Goal: Check status: Check status

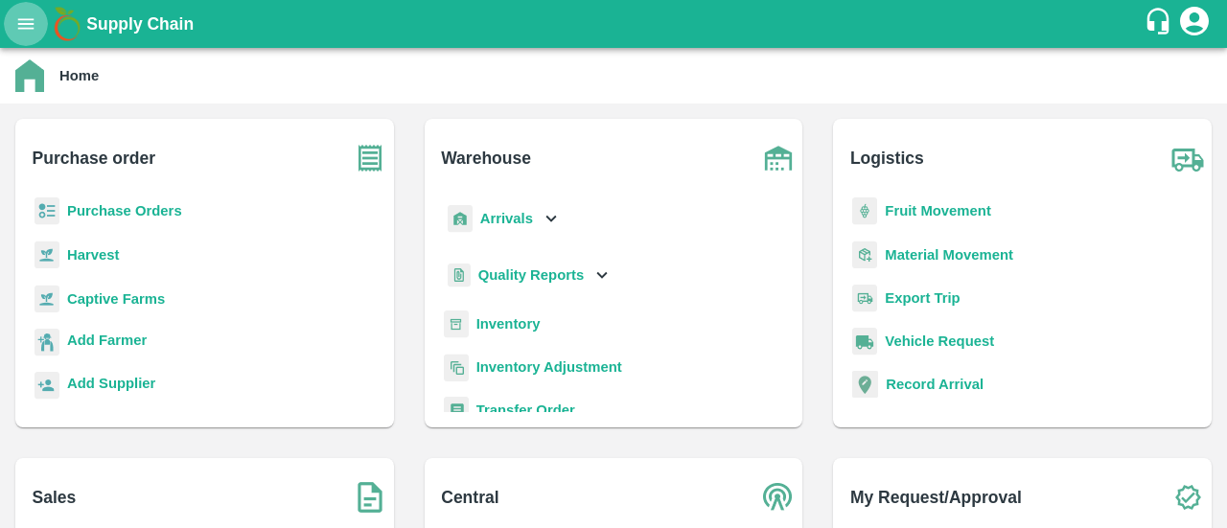
click at [38, 26] on button "open drawer" at bounding box center [26, 24] width 44 height 44
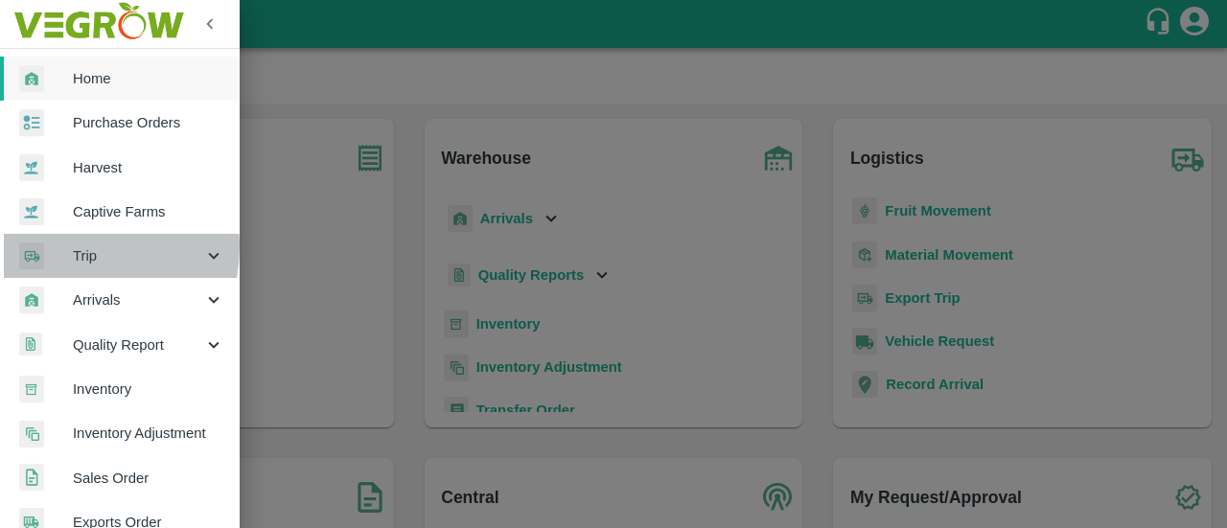
click at [78, 246] on span "Trip" at bounding box center [138, 255] width 130 height 21
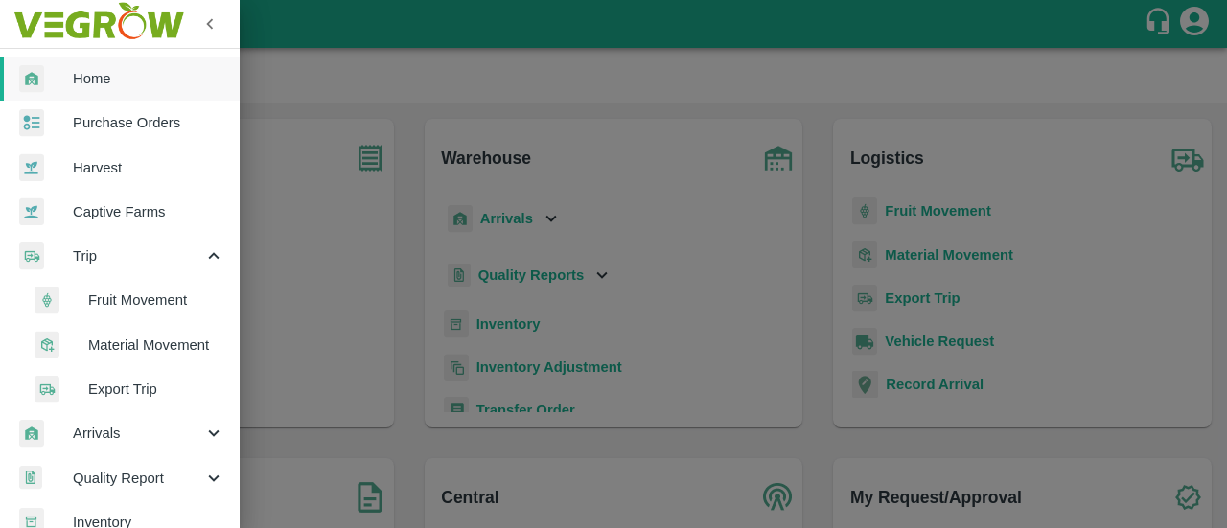
click at [96, 309] on span "Fruit Movement" at bounding box center [156, 300] width 136 height 21
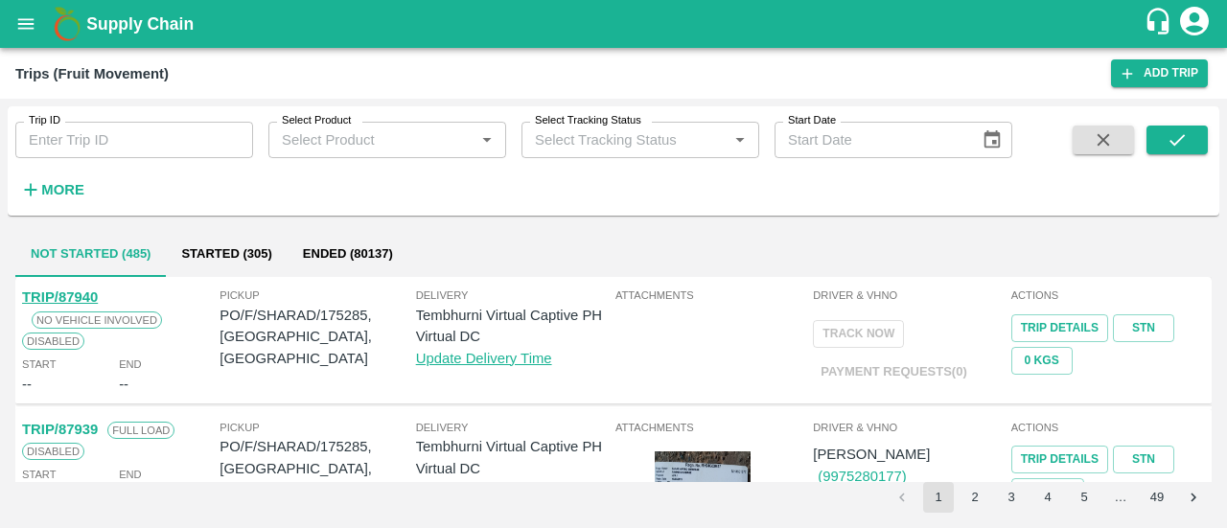
click at [192, 145] on input "Trip ID" at bounding box center [134, 140] width 238 height 36
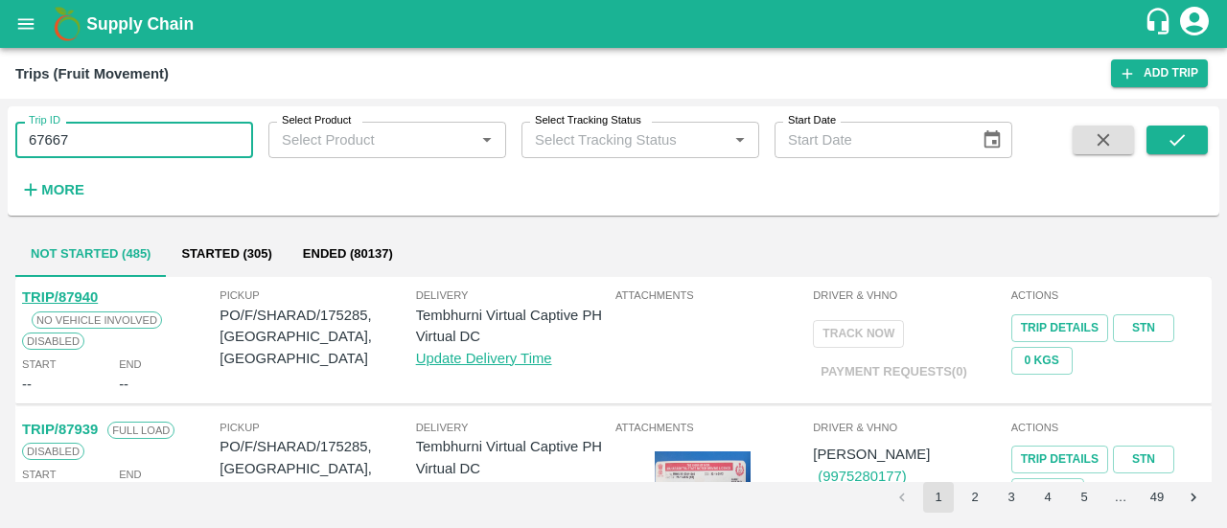
type input "67667"
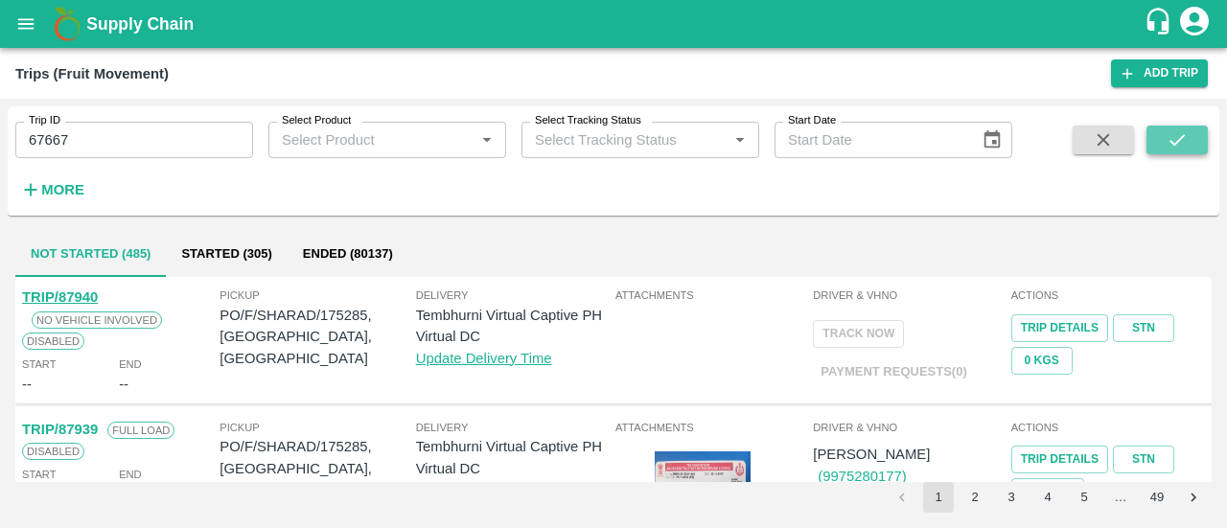
click at [1170, 137] on icon "submit" at bounding box center [1177, 139] width 21 height 21
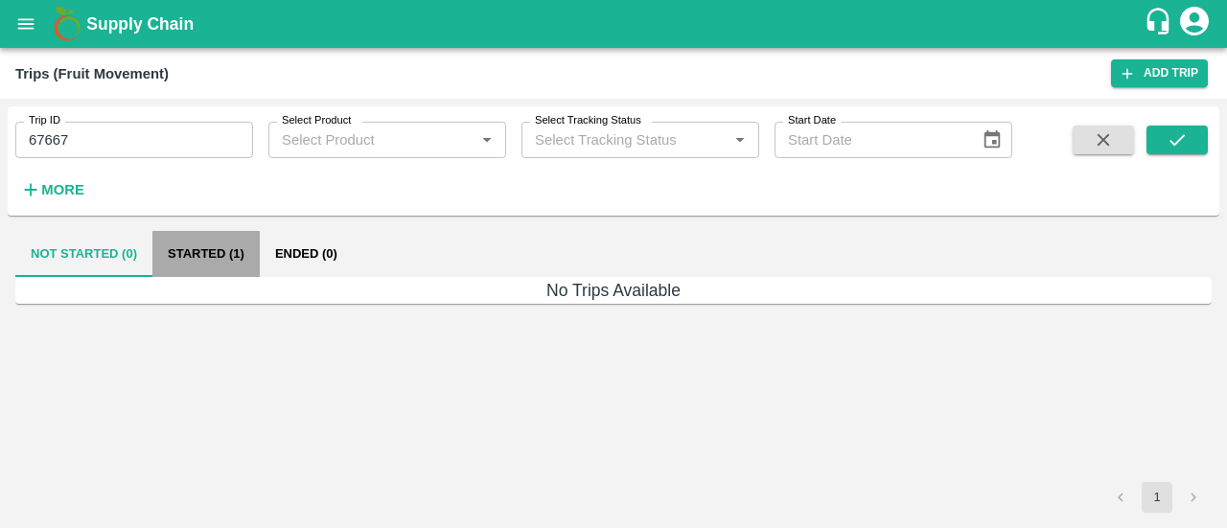
click at [221, 246] on button "Started (1)" at bounding box center [205, 254] width 107 height 46
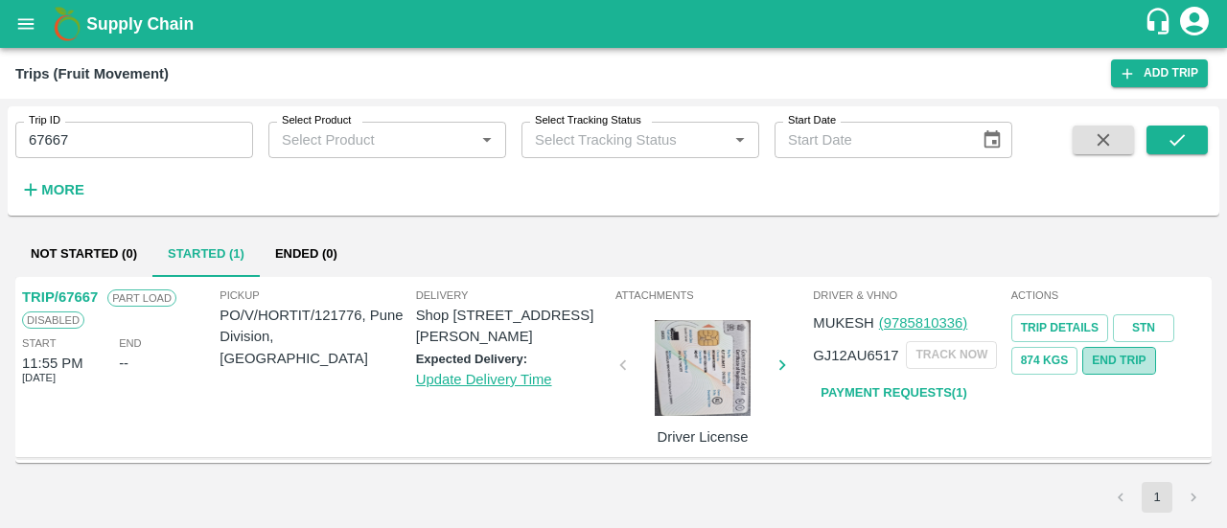
click at [1102, 361] on button "End Trip" at bounding box center [1119, 361] width 73 height 28
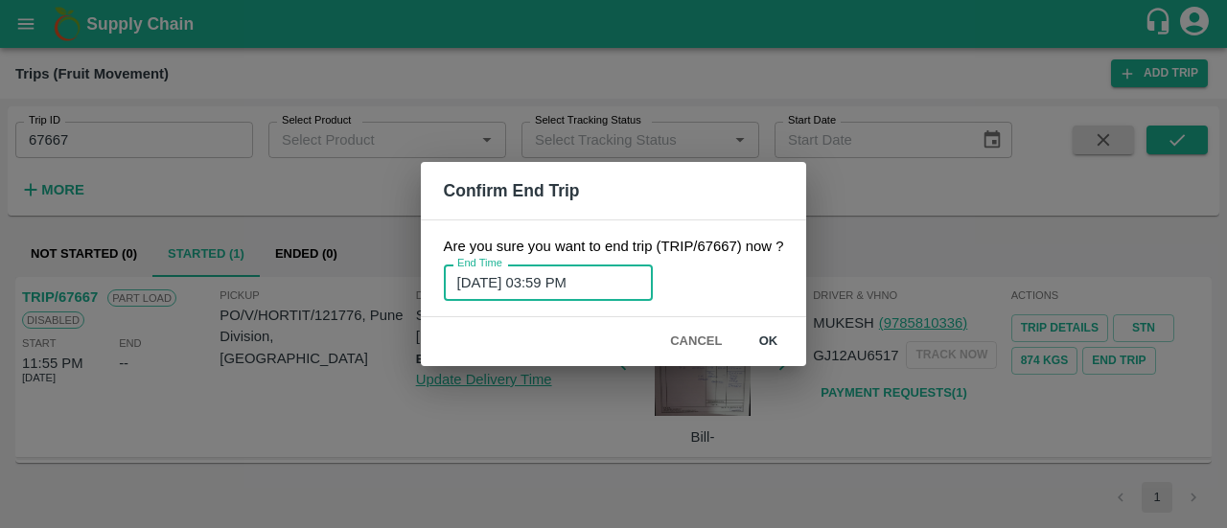
click at [494, 285] on input "11/09/2025 03:59 PM" at bounding box center [542, 283] width 196 height 36
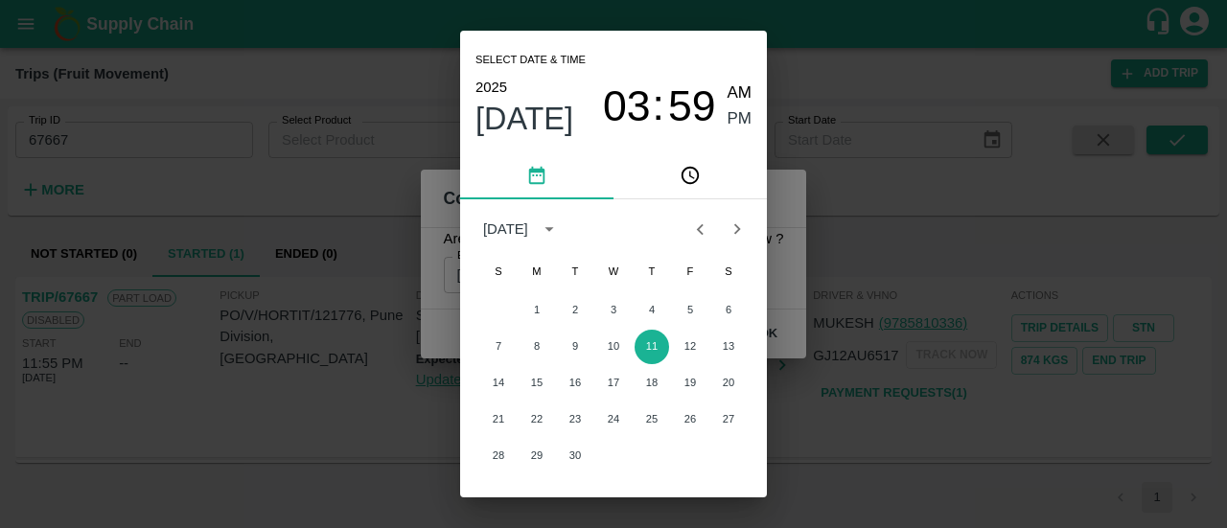
click at [484, 86] on span "2025" at bounding box center [492, 87] width 32 height 25
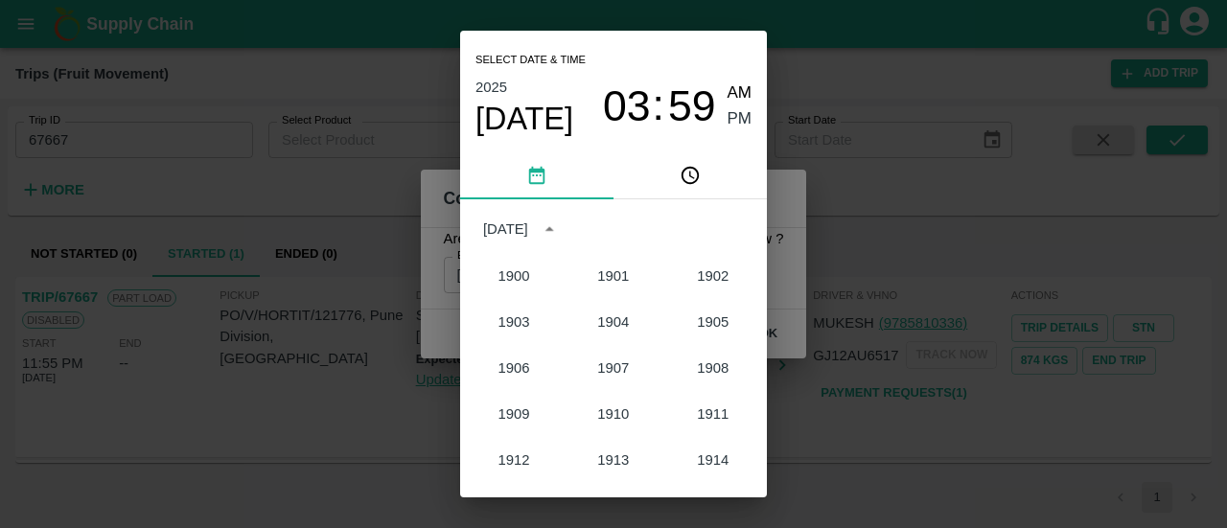
scroll to position [1776, 0]
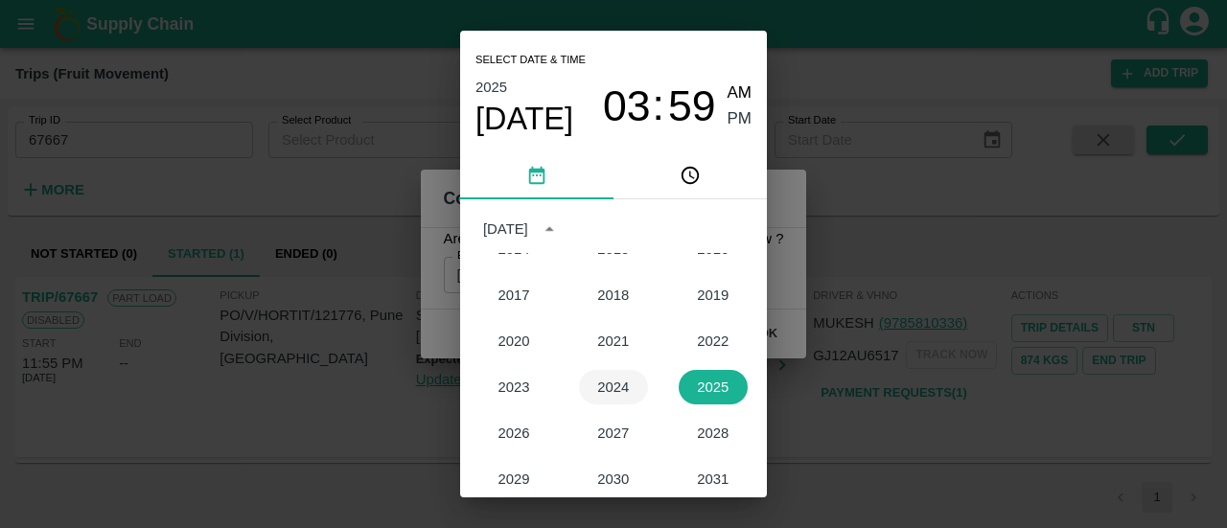
click at [615, 386] on button "2024" at bounding box center [613, 387] width 69 height 35
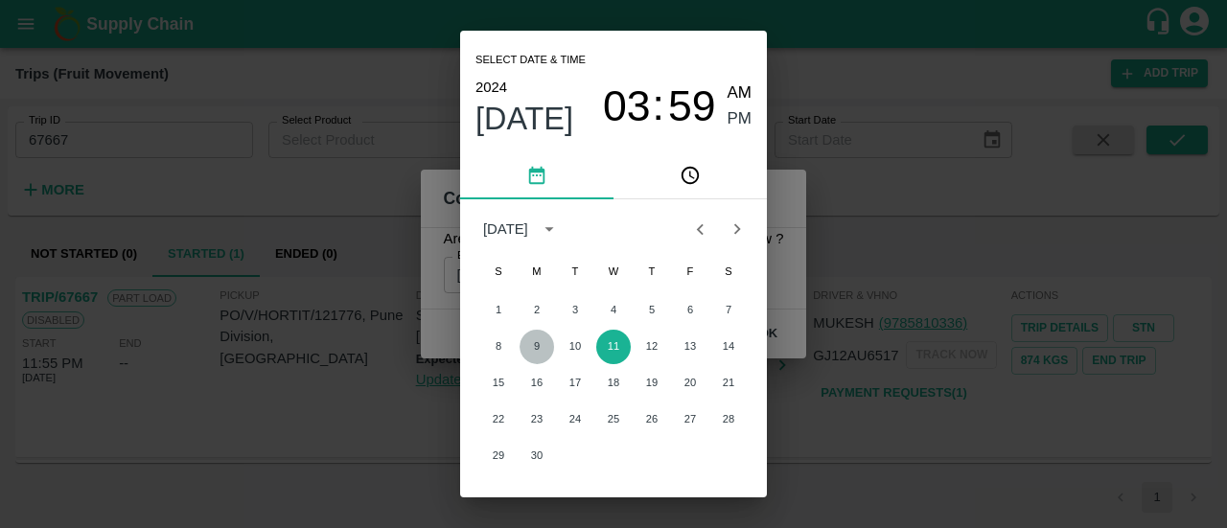
click at [531, 344] on button "9" at bounding box center [537, 347] width 35 height 35
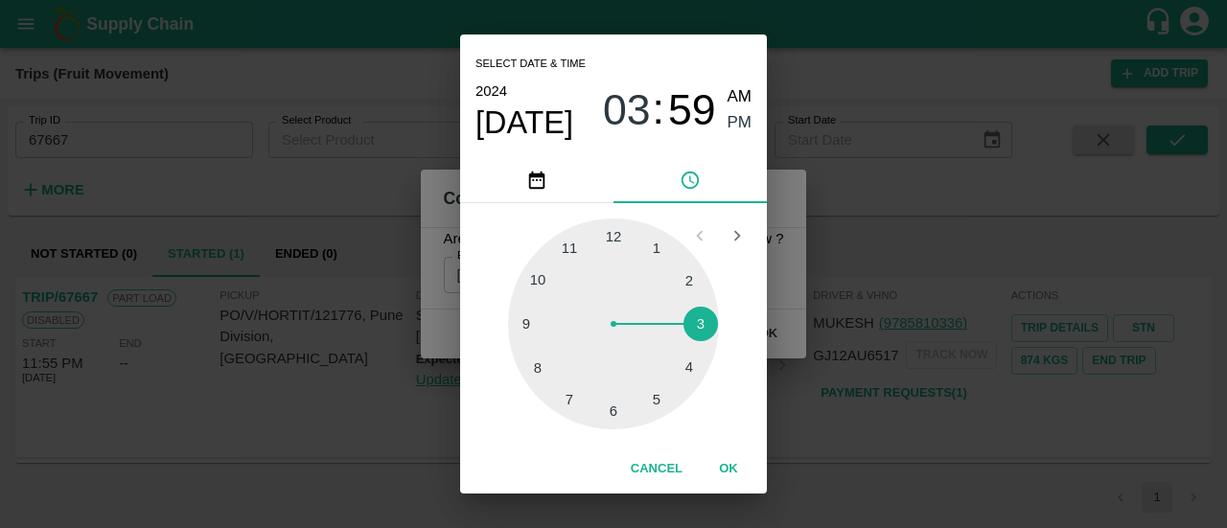
click at [569, 245] on div at bounding box center [613, 324] width 211 height 211
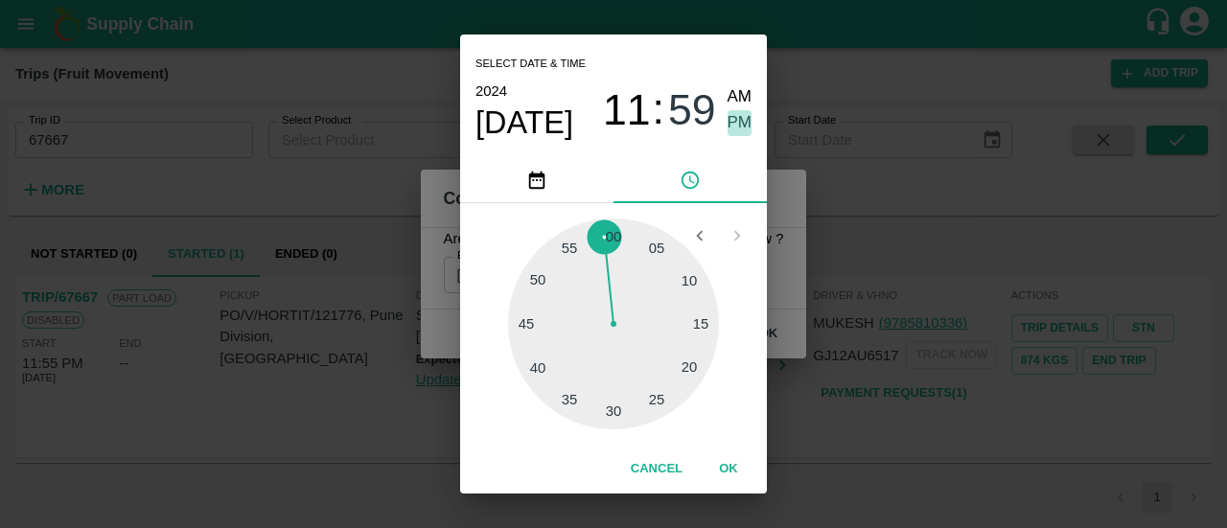
click at [734, 122] on span "PM" at bounding box center [740, 123] width 25 height 26
click at [730, 472] on button "OK" at bounding box center [728, 470] width 61 height 34
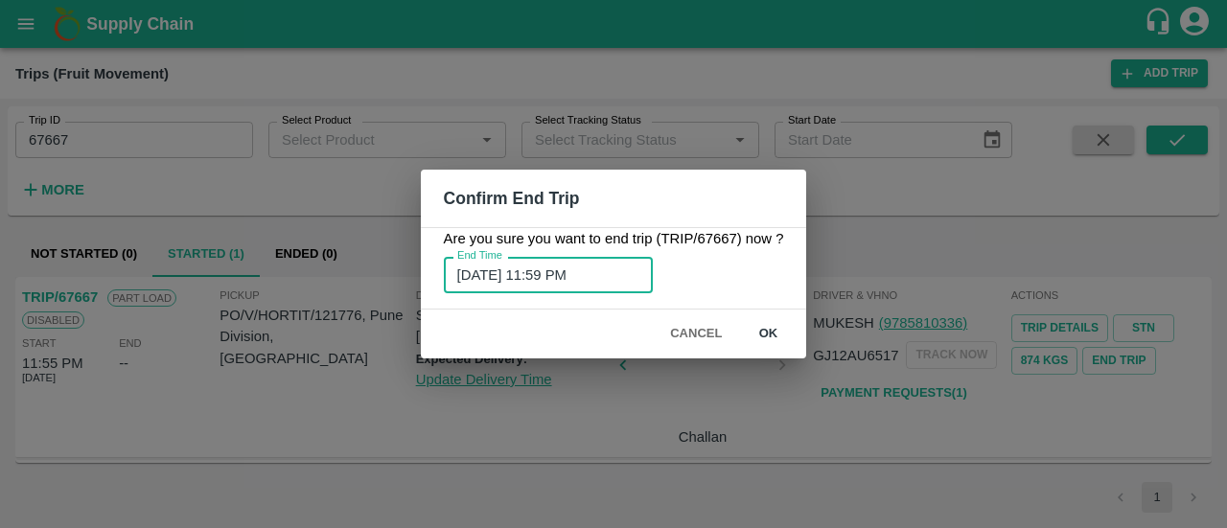
click at [489, 279] on input "09/09/2024 11:59 PM" at bounding box center [542, 275] width 196 height 36
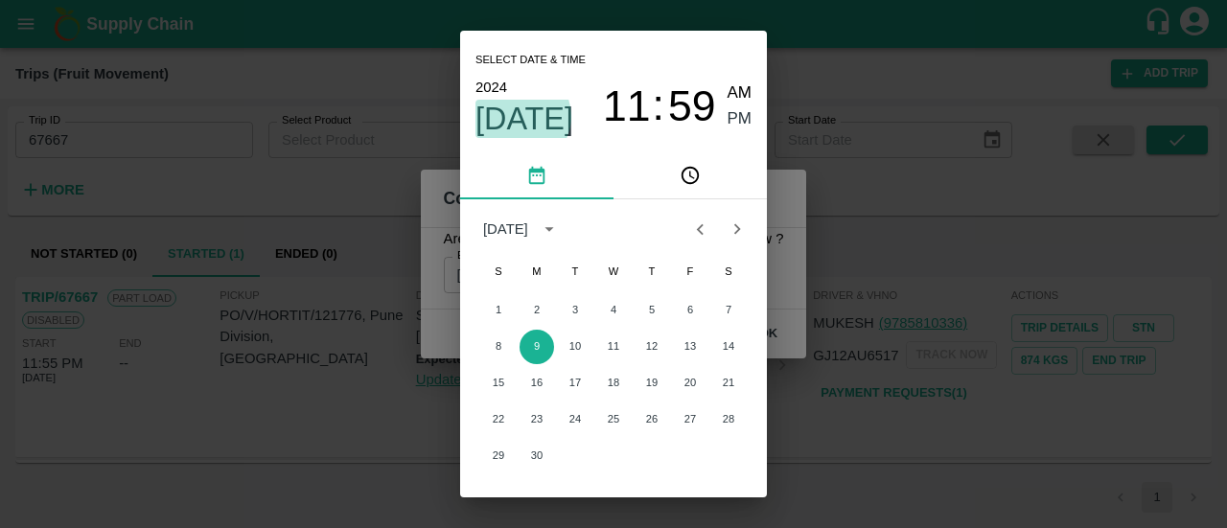
click at [519, 117] on span "Sep 9" at bounding box center [525, 119] width 98 height 38
click at [698, 233] on icon "Previous month" at bounding box center [699, 229] width 21 height 21
click at [742, 236] on icon "Next month" at bounding box center [737, 229] width 21 height 21
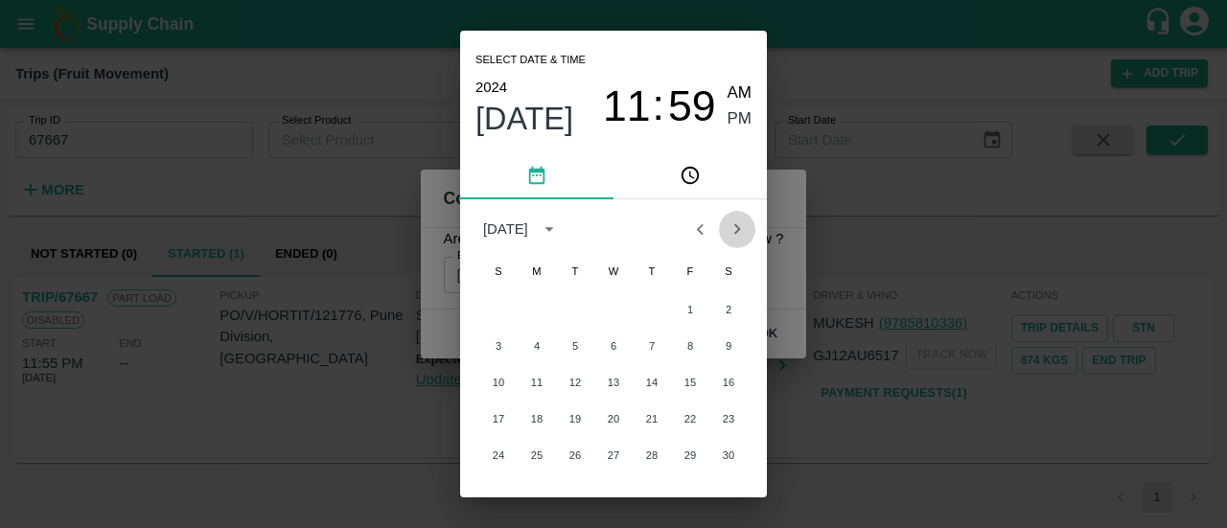
click at [731, 237] on icon "Next month" at bounding box center [737, 229] width 21 height 21
click at [732, 118] on span "PM" at bounding box center [740, 119] width 25 height 26
click at [734, 237] on icon "Next month" at bounding box center [737, 229] width 21 height 21
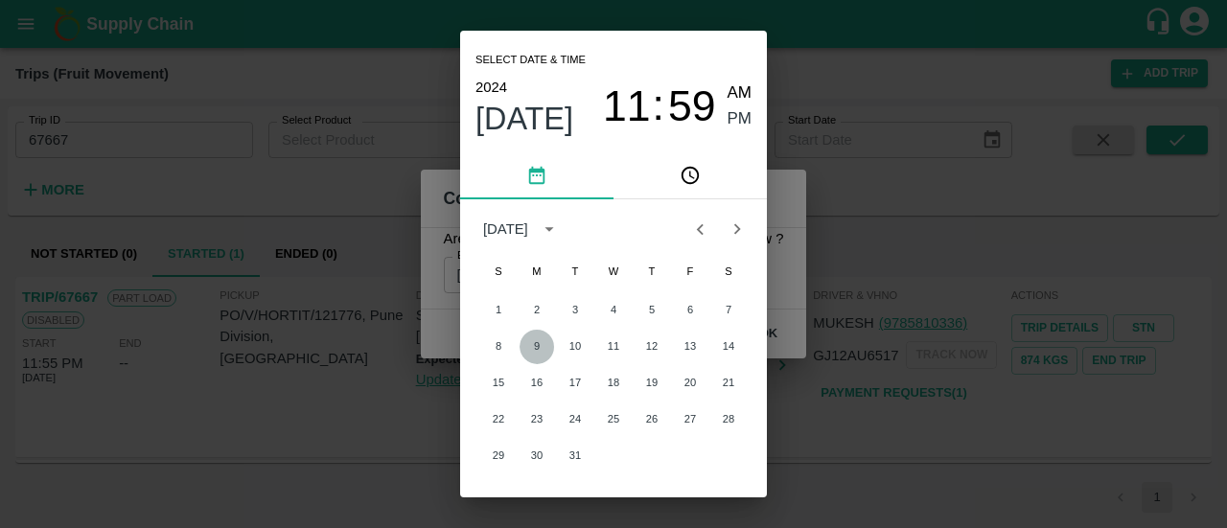
click at [539, 346] on button "9" at bounding box center [537, 347] width 35 height 35
type input "09/12/2024 11:59 PM"
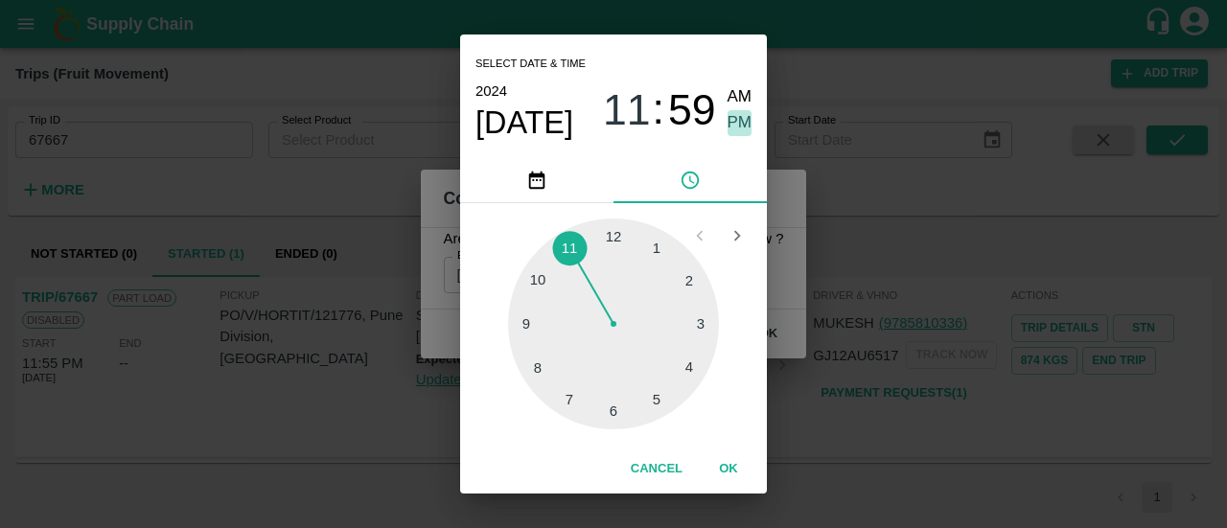
click at [738, 128] on span "PM" at bounding box center [740, 123] width 25 height 26
click at [727, 468] on button "OK" at bounding box center [728, 470] width 61 height 34
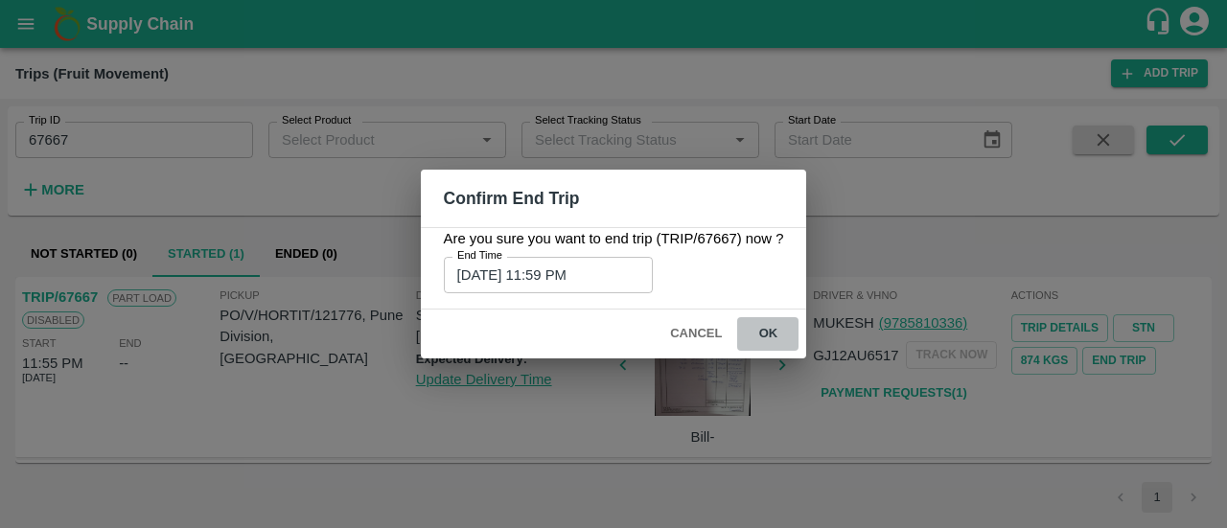
click at [771, 338] on button "ok" at bounding box center [767, 334] width 61 height 34
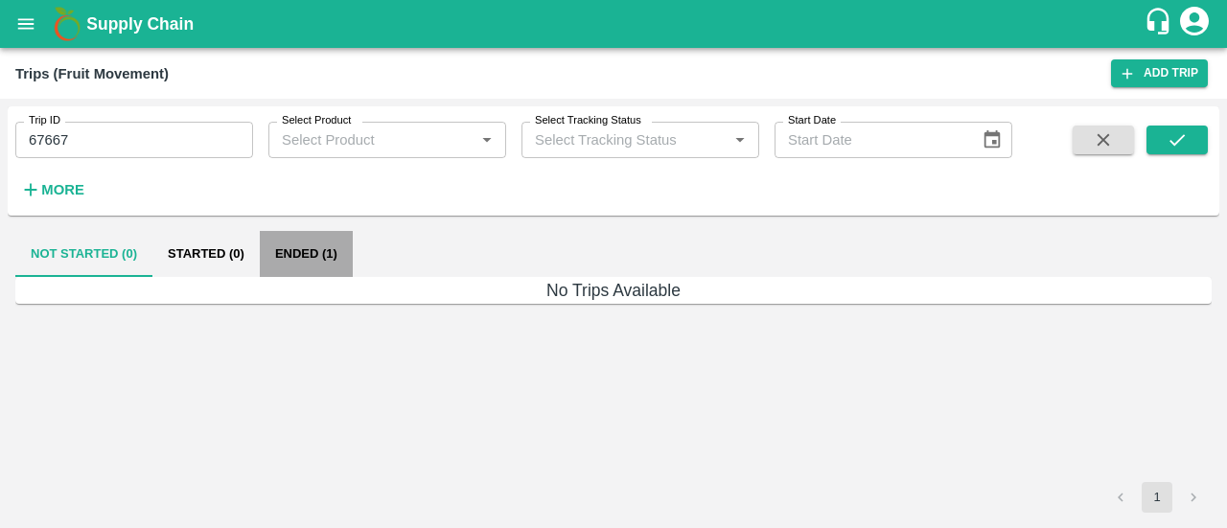
click at [301, 250] on button "Ended (1)" at bounding box center [306, 254] width 93 height 46
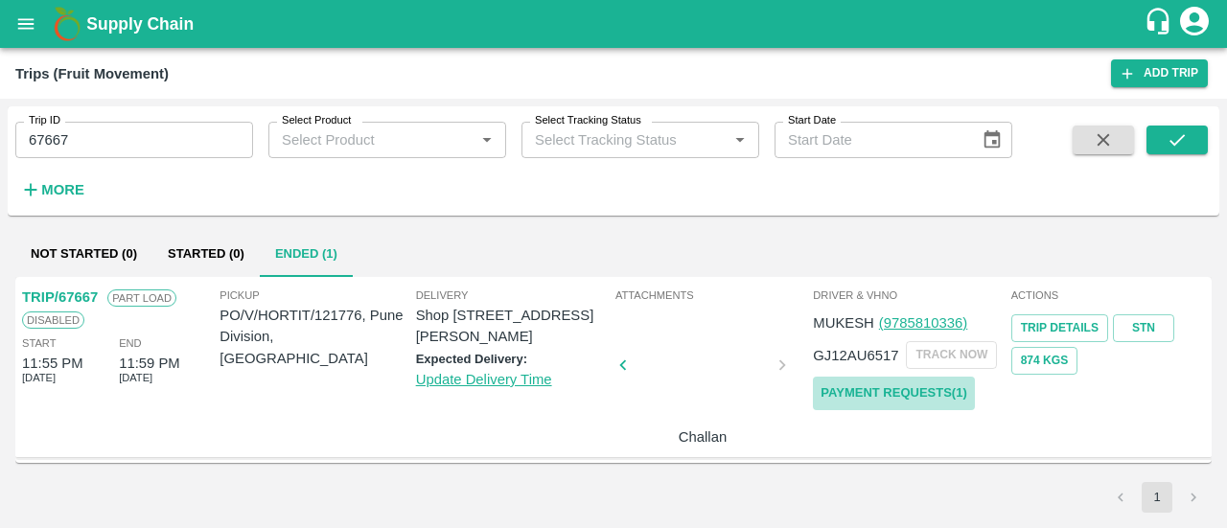
click at [866, 396] on link "Payment Requests( 1 )" at bounding box center [893, 394] width 161 height 34
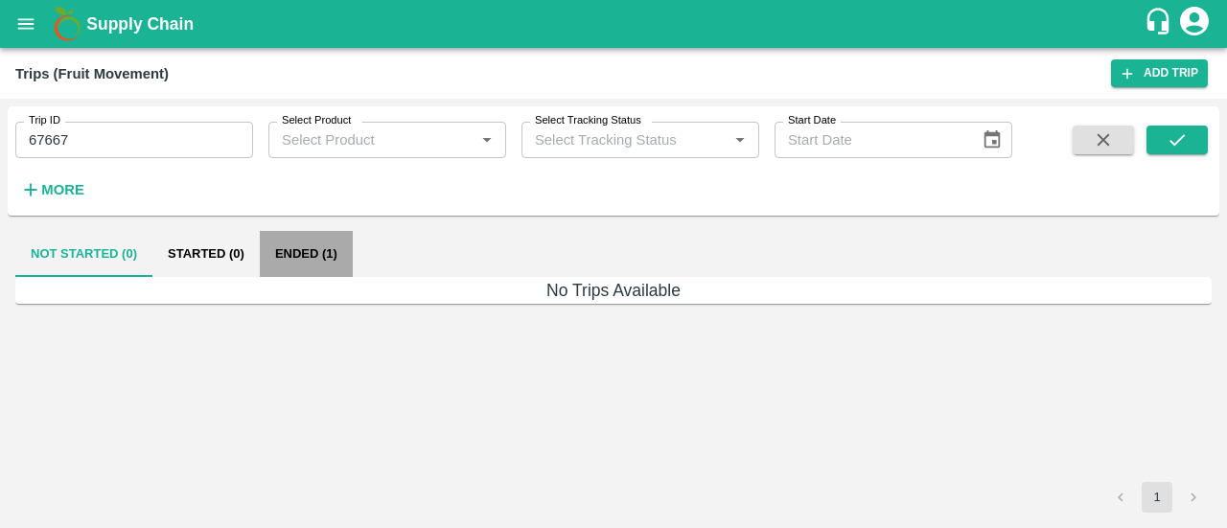
click at [294, 237] on button "Ended (1)" at bounding box center [306, 254] width 93 height 46
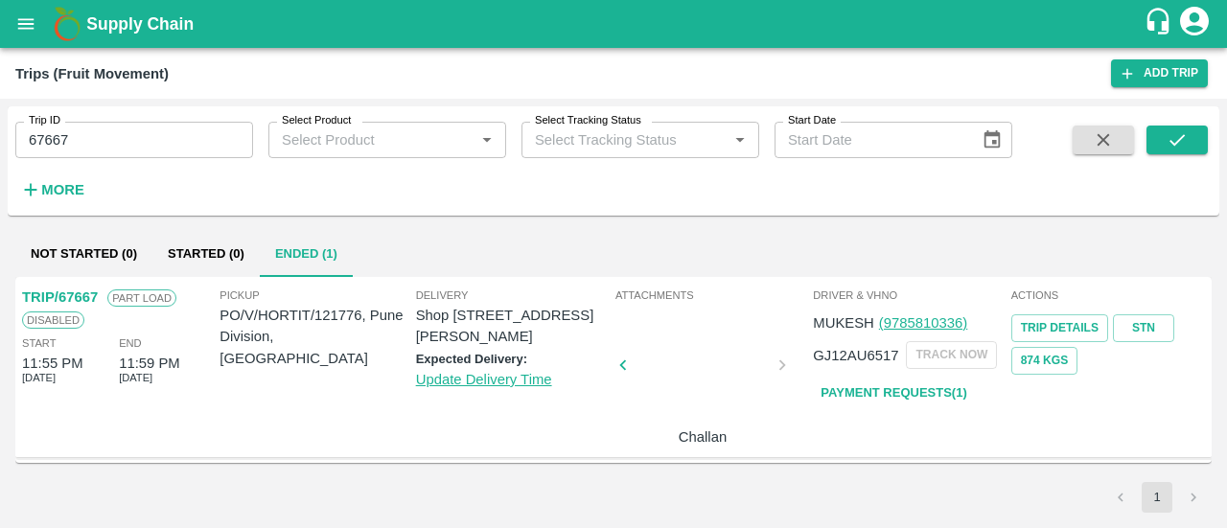
click at [487, 391] on div at bounding box center [415, 371] width 144 height 102
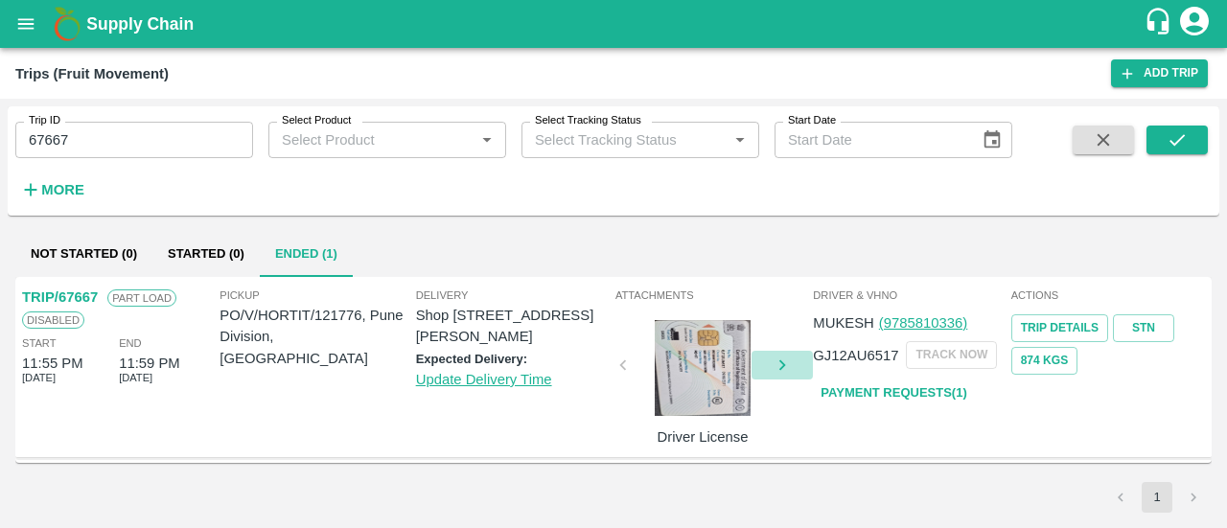
click at [778, 367] on icon "button" at bounding box center [782, 365] width 21 height 21
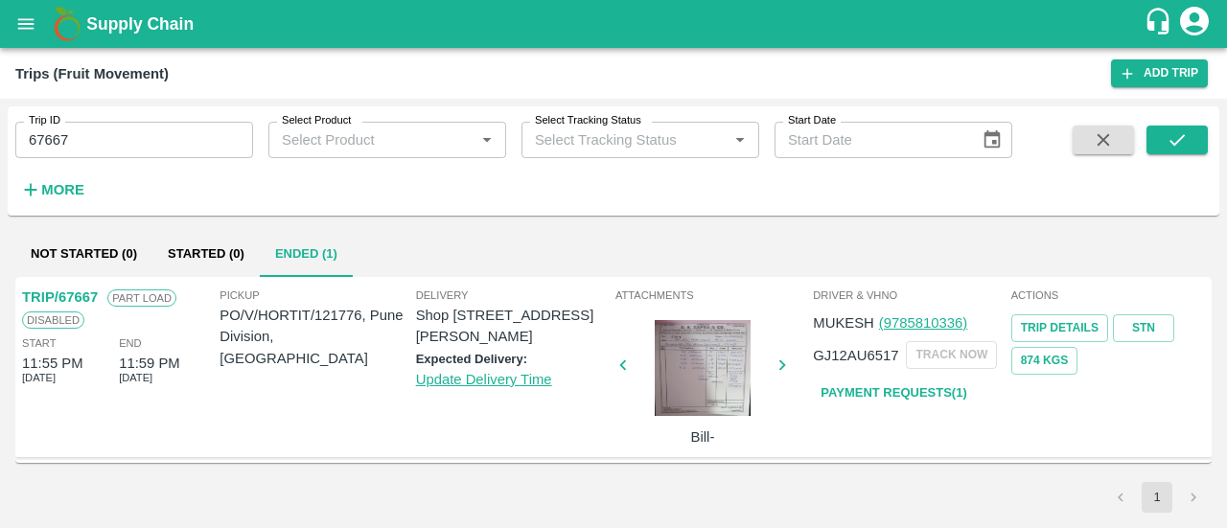
click at [713, 371] on div at bounding box center [703, 368] width 144 height 96
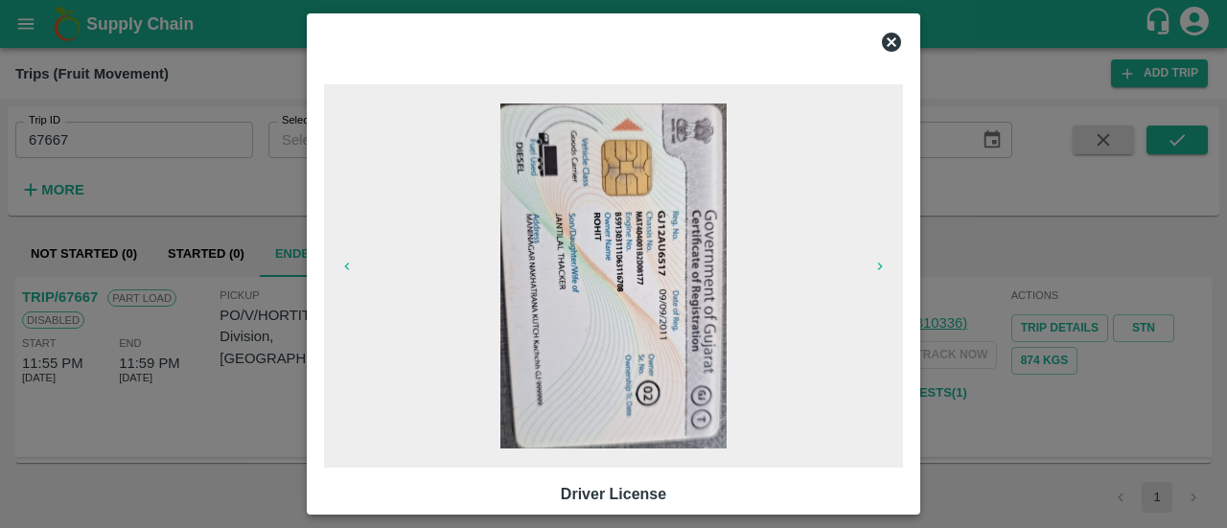
drag, startPoint x: 897, startPoint y: 30, endPoint x: 894, endPoint y: 41, distance: 12.1
click at [894, 41] on div at bounding box center [613, 42] width 594 height 38
click at [894, 41] on icon at bounding box center [891, 42] width 23 height 23
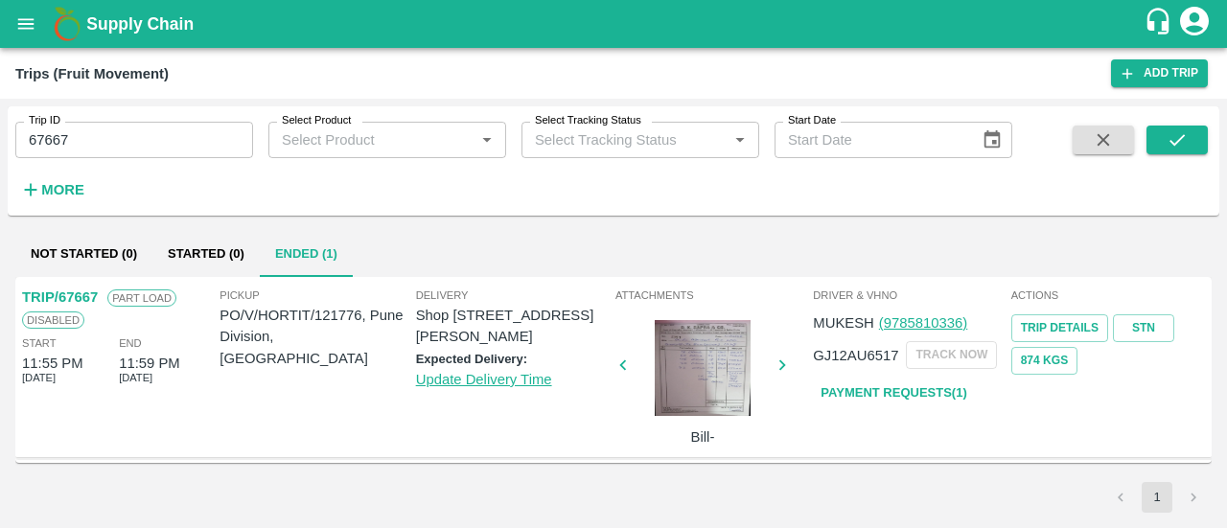
click at [680, 394] on div at bounding box center [703, 368] width 144 height 96
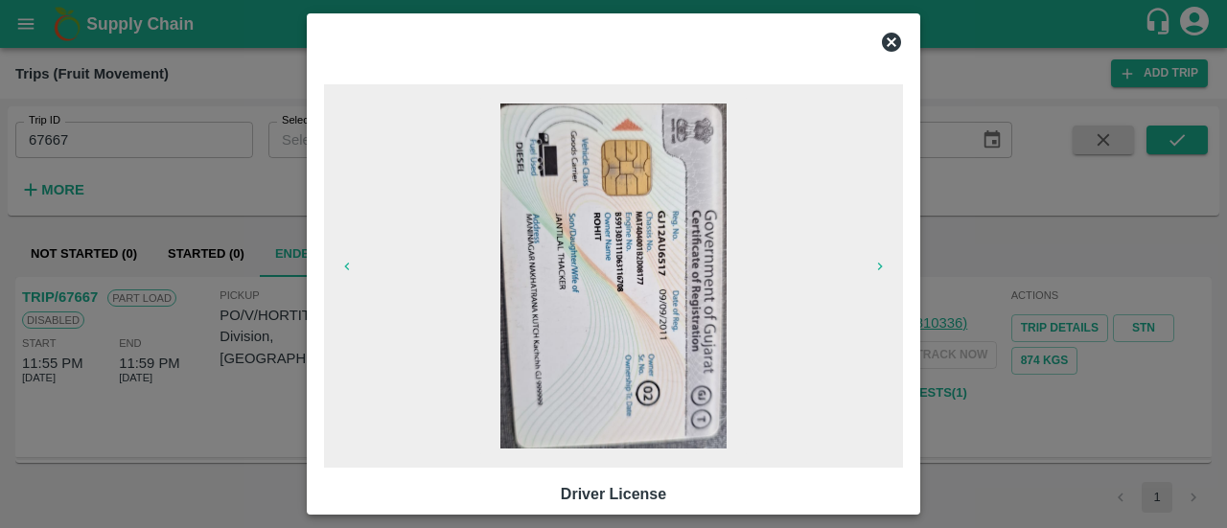
click at [891, 45] on icon at bounding box center [891, 42] width 19 height 19
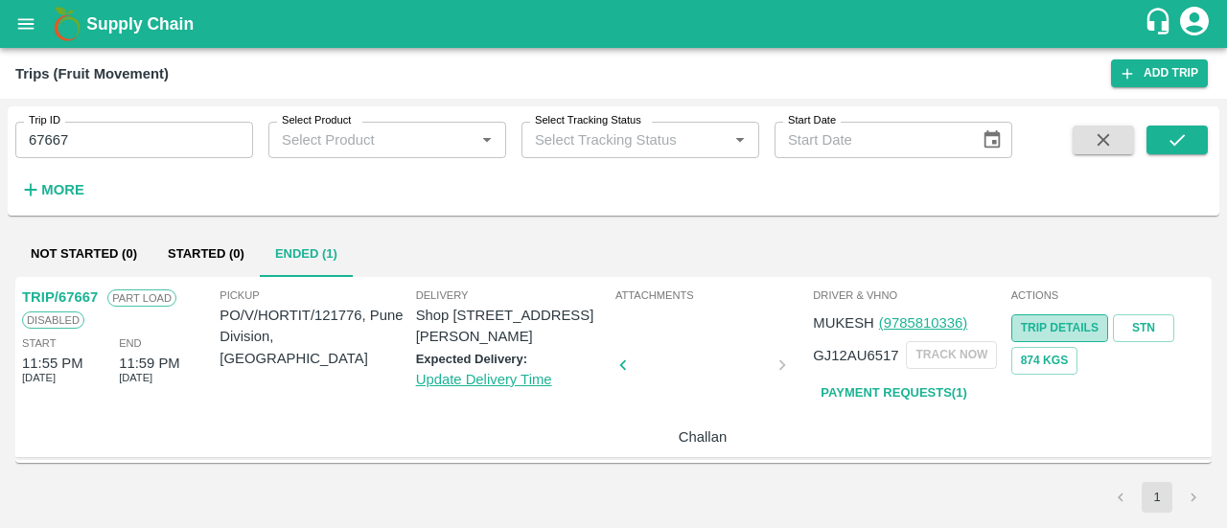
click at [1021, 323] on link "Trip Details" at bounding box center [1060, 329] width 97 height 28
